Goal: Check status: Check status

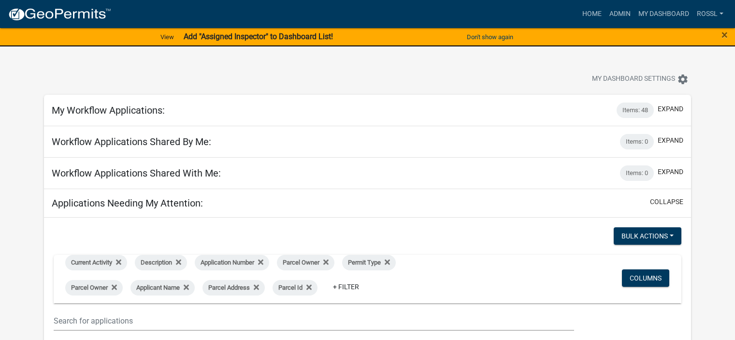
select select "2: 50"
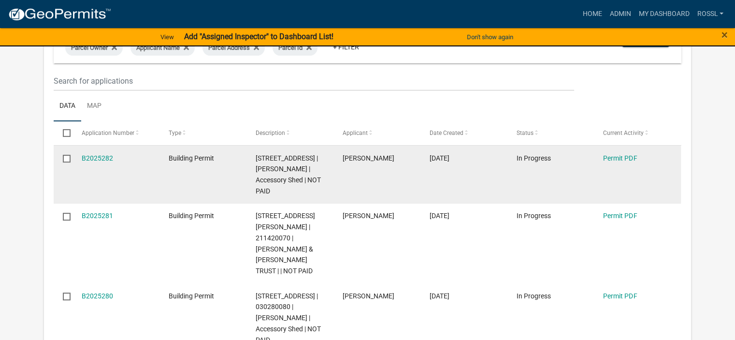
scroll to position [242, 0]
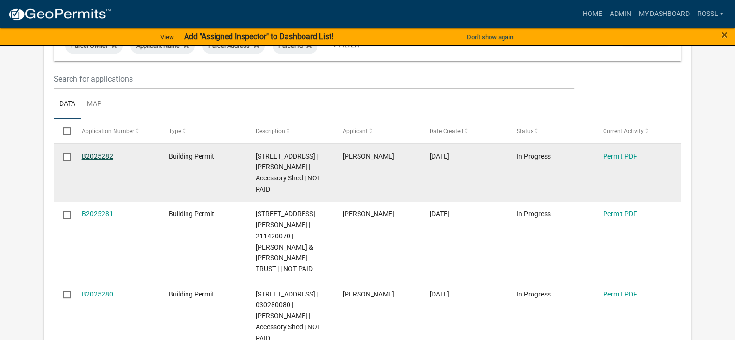
click at [105, 155] on link "B2025282" at bounding box center [97, 156] width 31 height 8
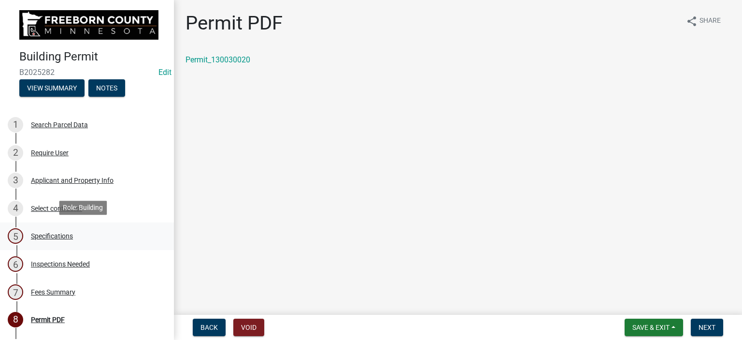
click at [45, 236] on div "Specifications" at bounding box center [52, 235] width 42 height 7
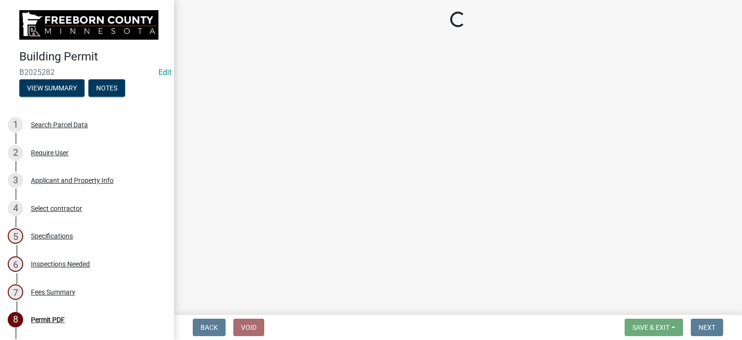
select select "cf5e982a-8fde-449d-bcd8-be8cdfb99374"
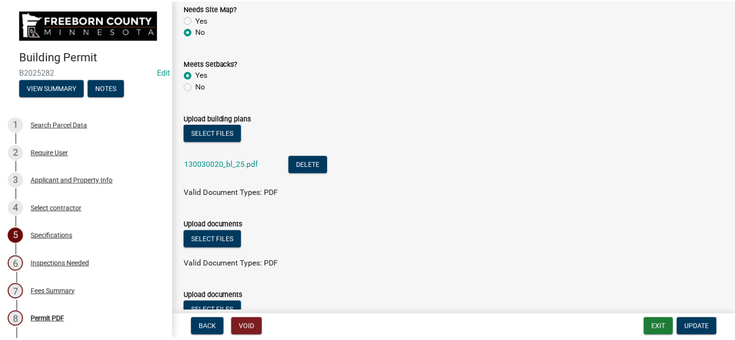
scroll to position [1063, 0]
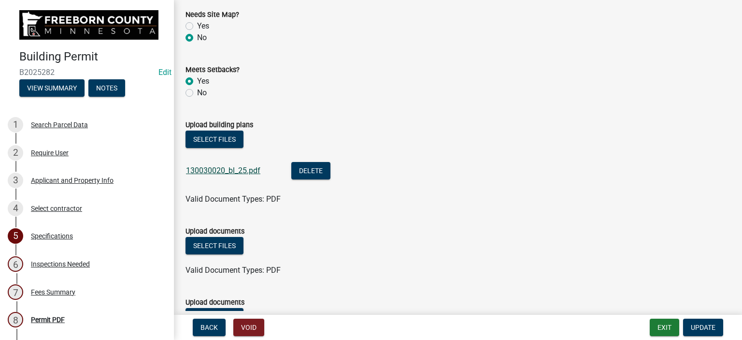
click at [235, 169] on link "130030020_bl_25.pdf" at bounding box center [223, 170] width 74 height 9
click at [673, 323] on button "Exit" at bounding box center [664, 326] width 29 height 17
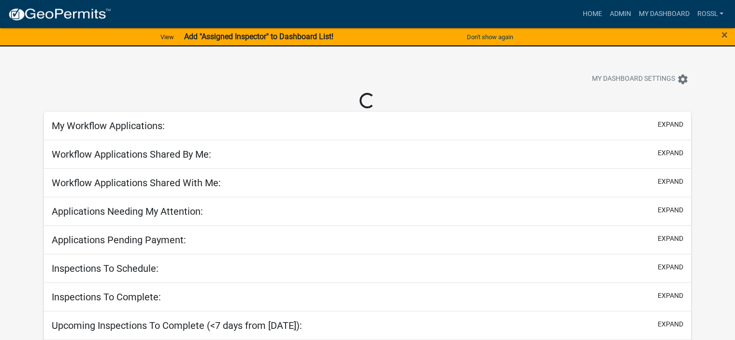
select select "2: 50"
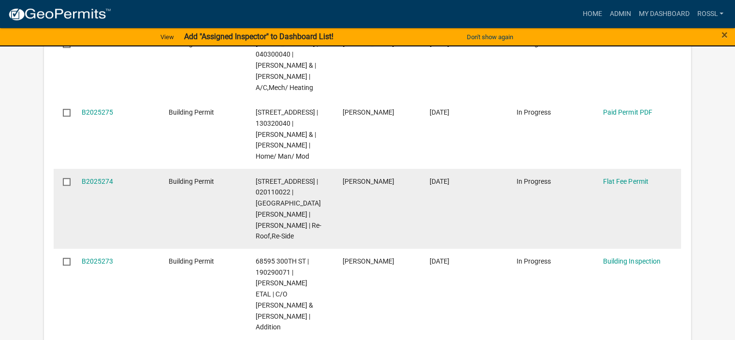
scroll to position [821, 0]
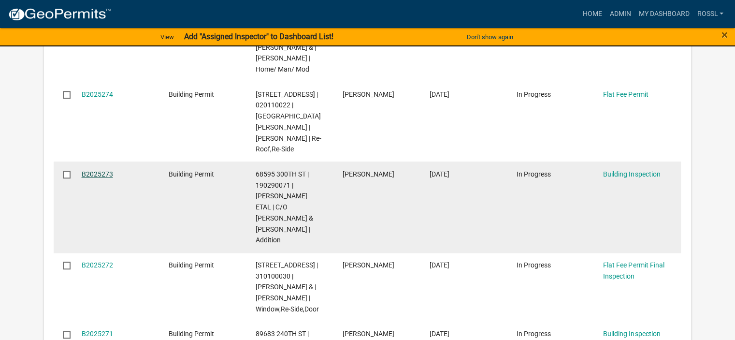
click at [99, 173] on link "B2025273" at bounding box center [97, 174] width 31 height 8
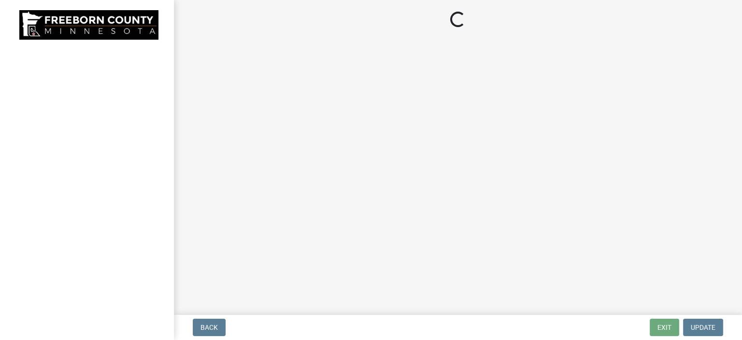
select select "24c4516e-7a9f-48a4-a0b5-6d857a377a6e"
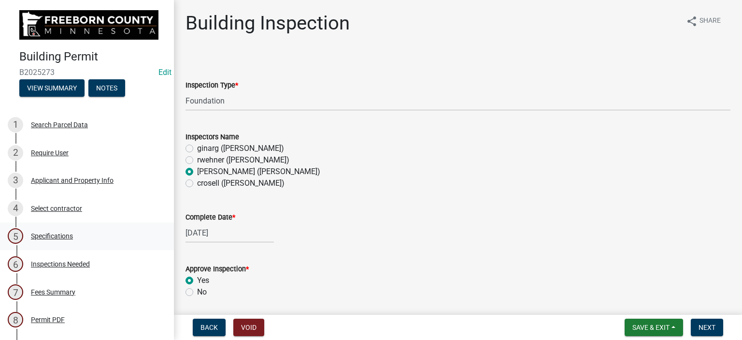
click at [44, 233] on div "Specifications" at bounding box center [52, 235] width 42 height 7
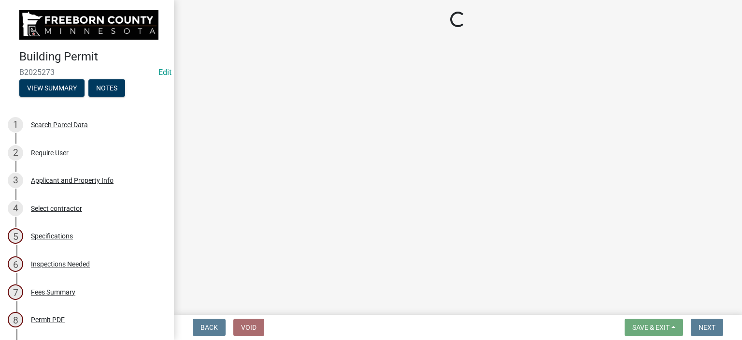
select select "cf5e982a-8fde-449d-bcd8-be8cdfb99374"
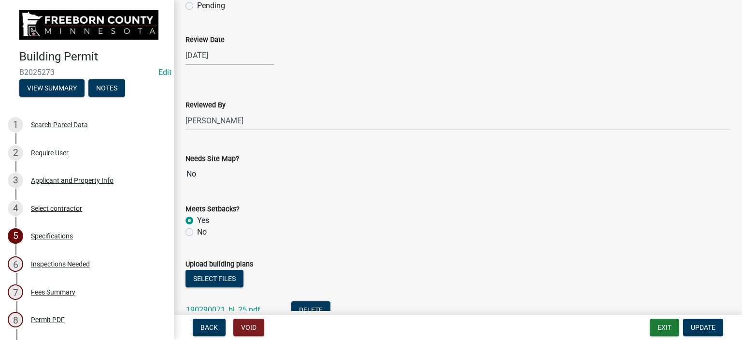
scroll to position [1111, 0]
